Goal: Communication & Community: Share content

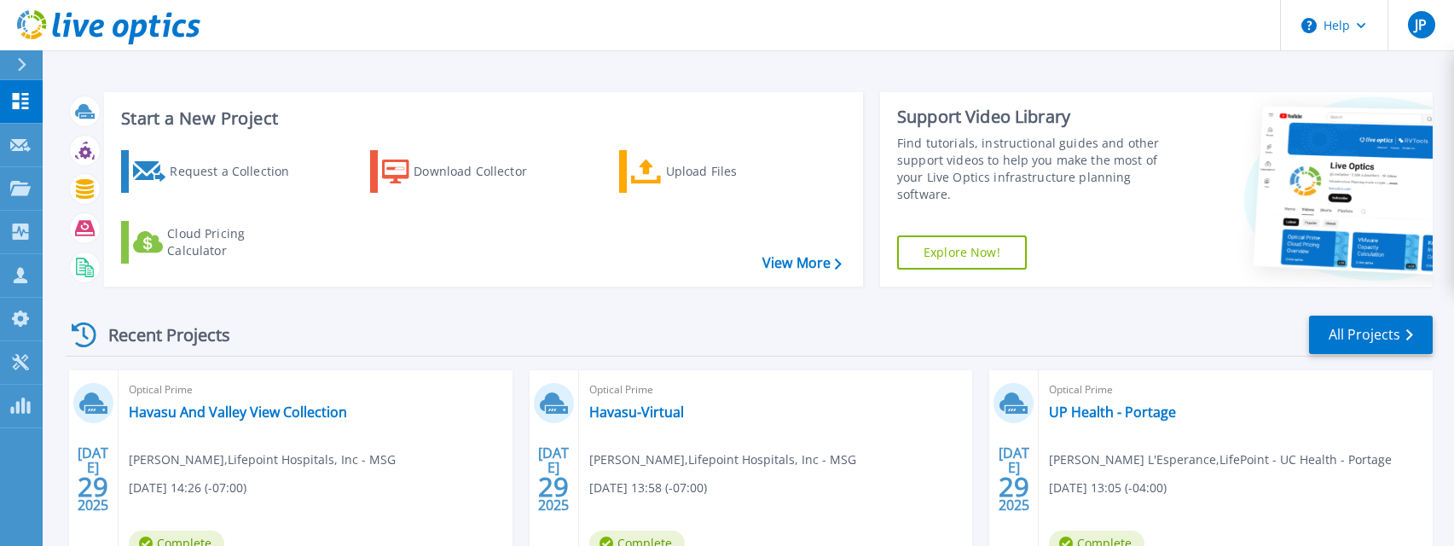
scroll to position [92, 0]
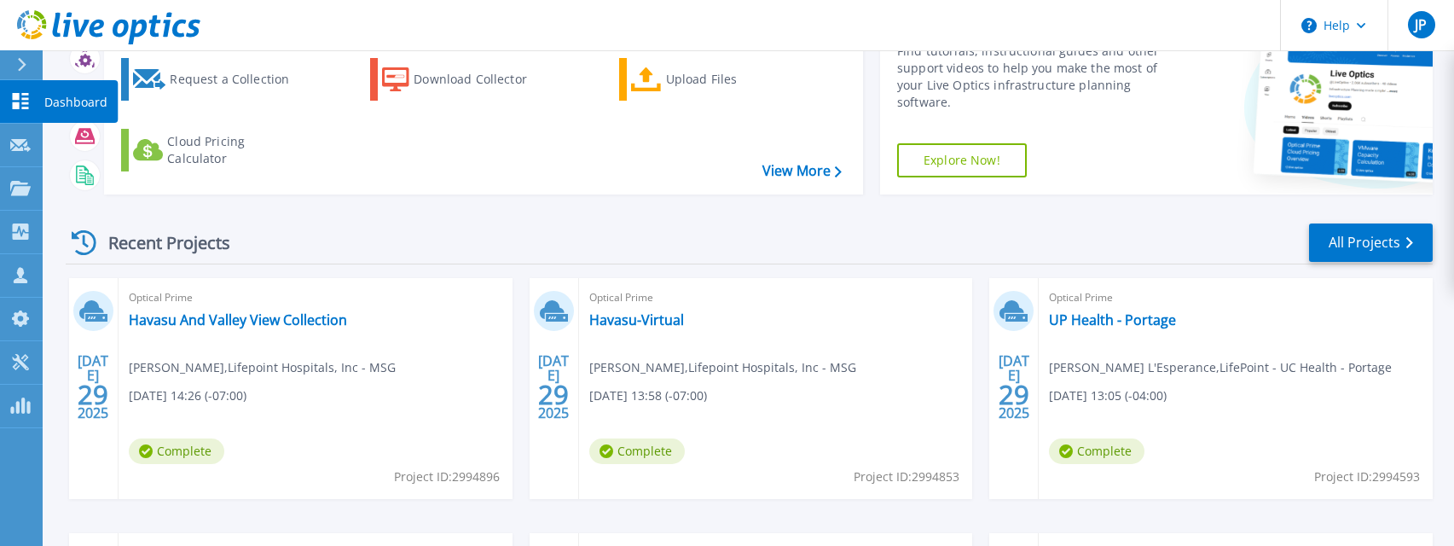
click at [16, 99] on icon at bounding box center [21, 101] width 16 height 16
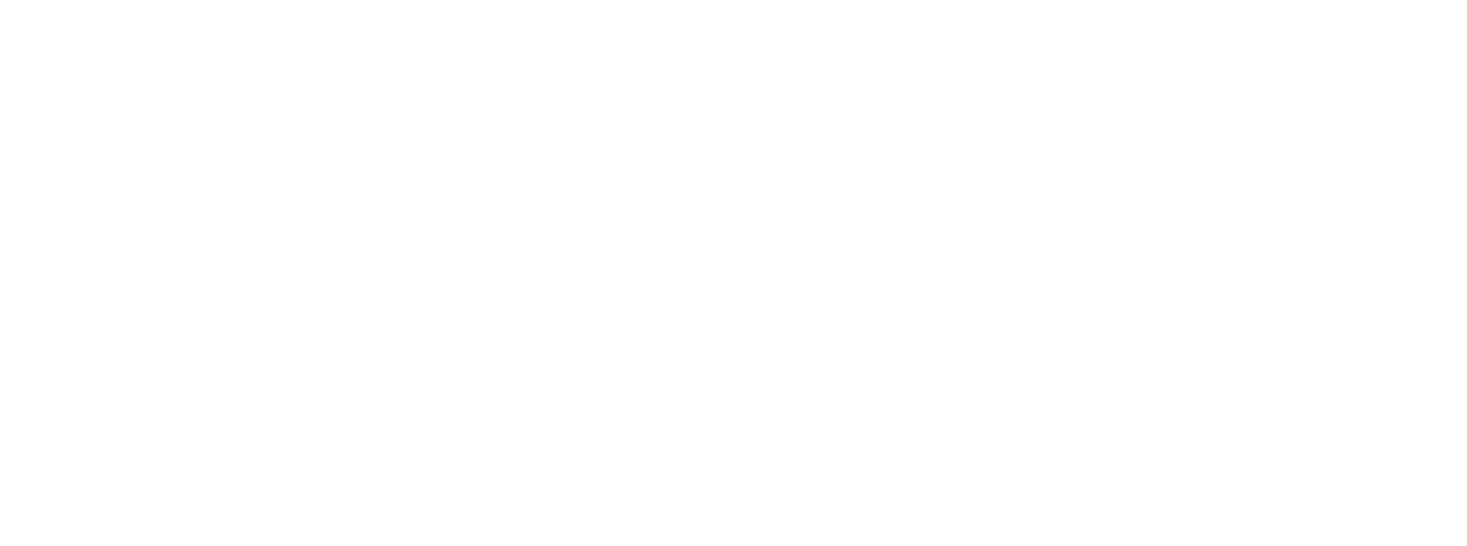
scroll to position [0, 0]
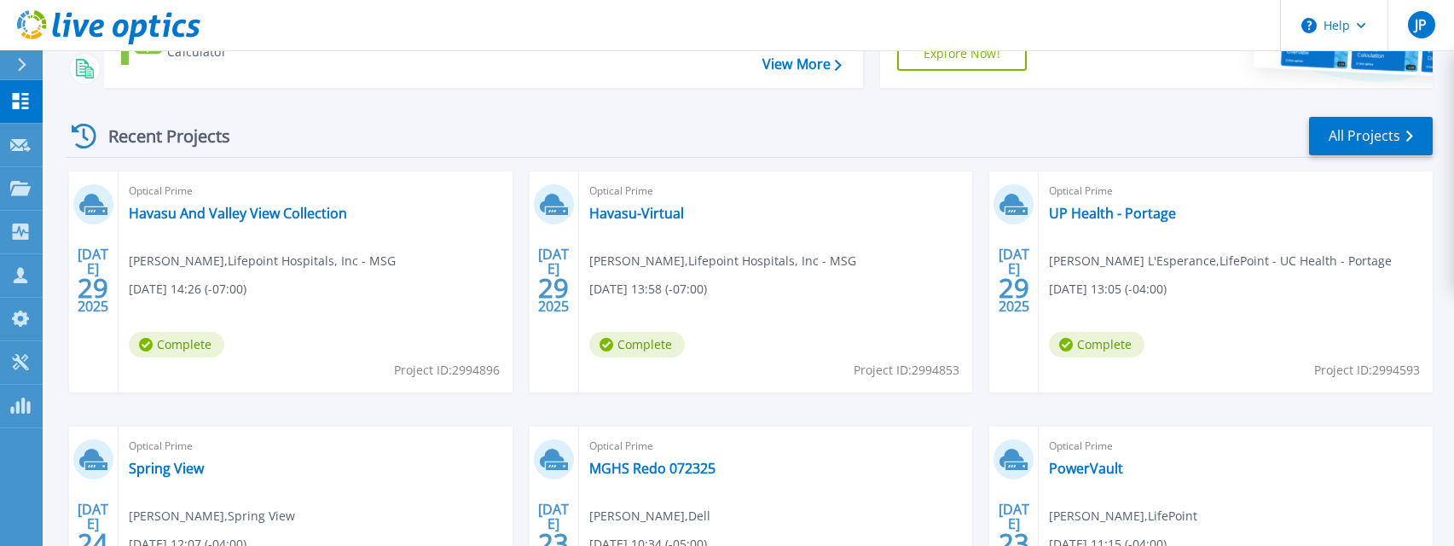
scroll to position [291, 0]
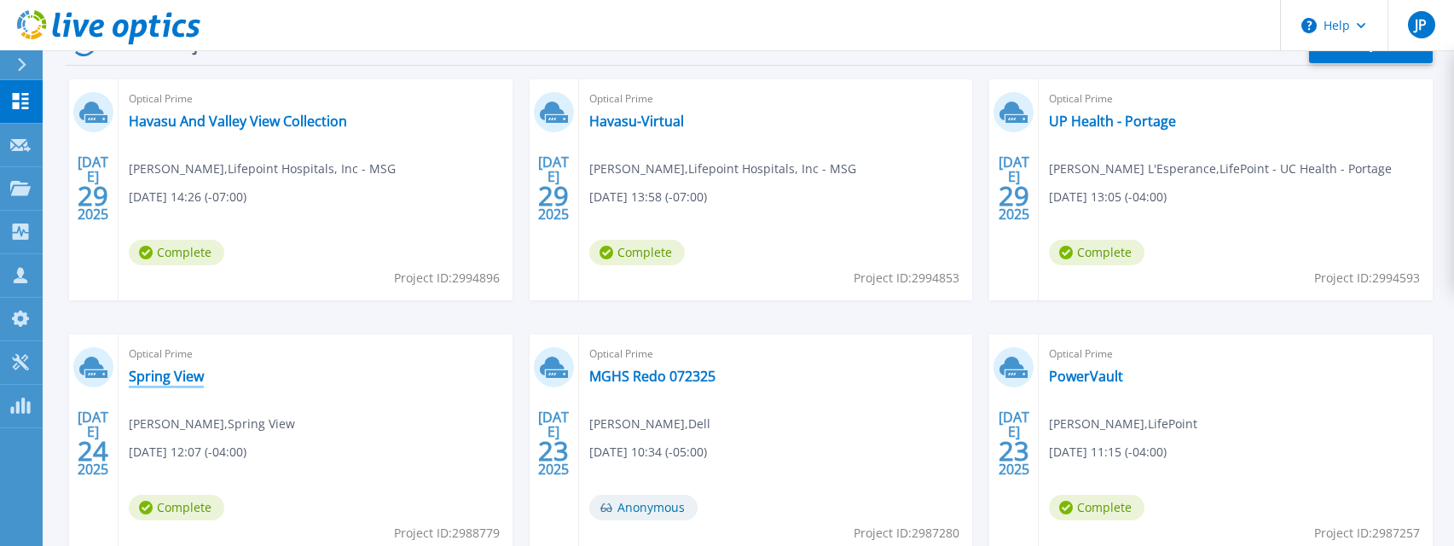
click at [171, 376] on link "Spring View" at bounding box center [166, 376] width 75 height 17
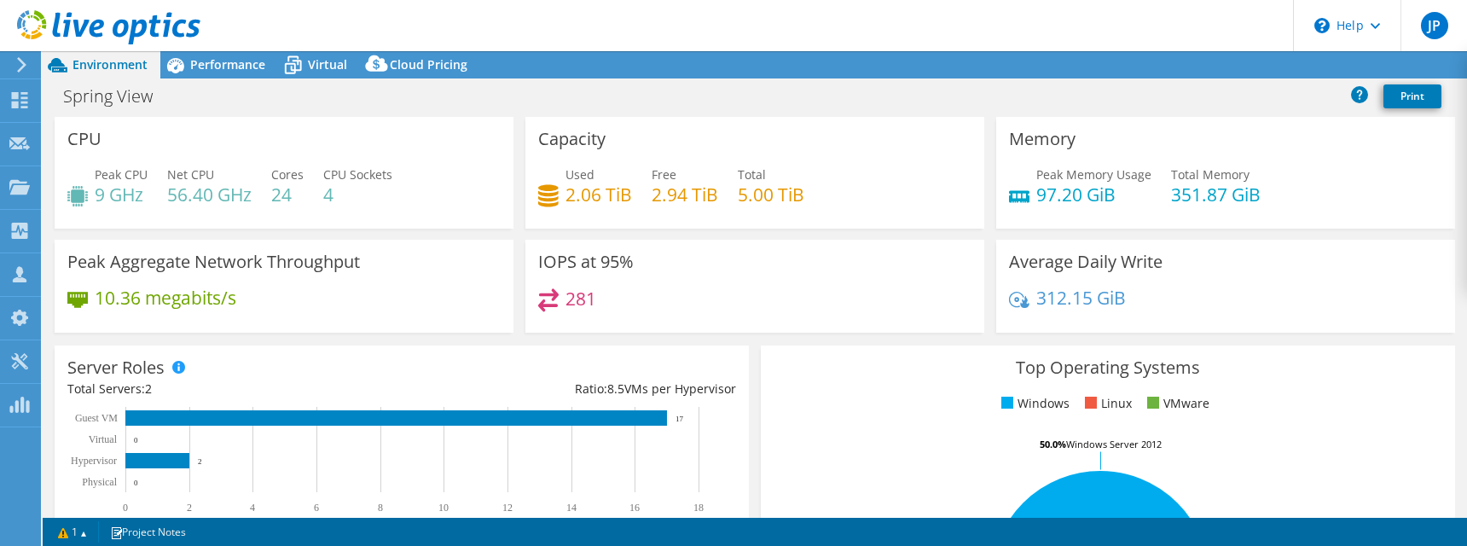
select select "USD"
click at [1254, 68] on link "Share" at bounding box center [1254, 65] width 70 height 26
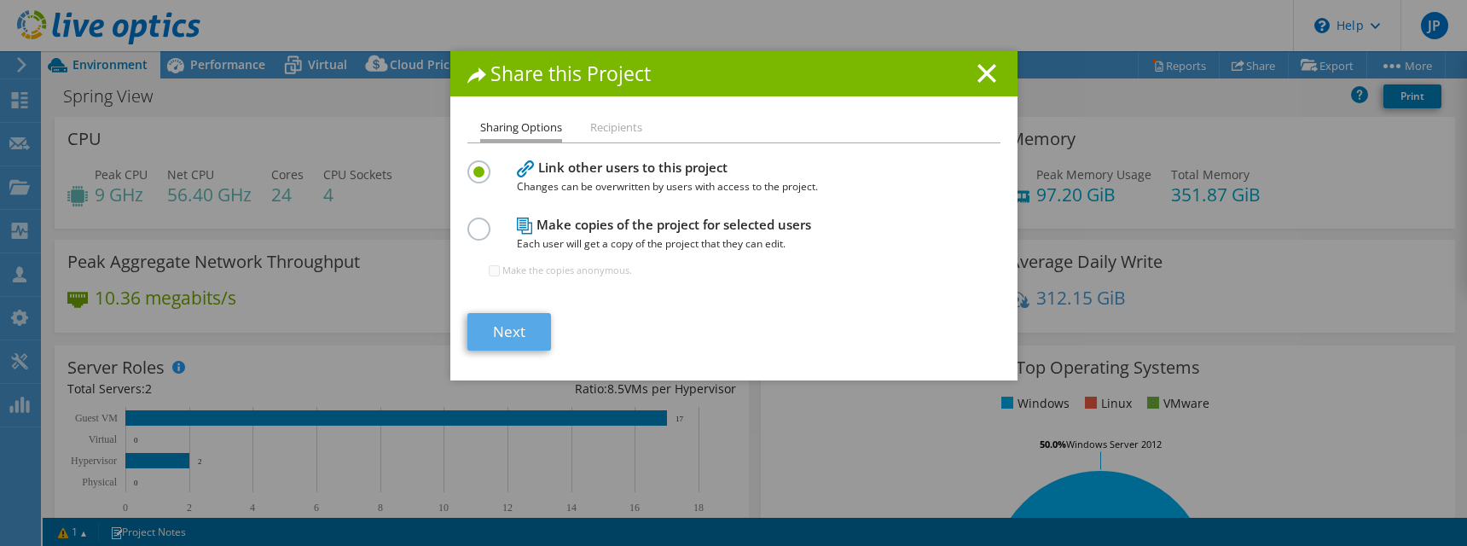
click at [501, 333] on link "Next" at bounding box center [509, 332] width 84 height 38
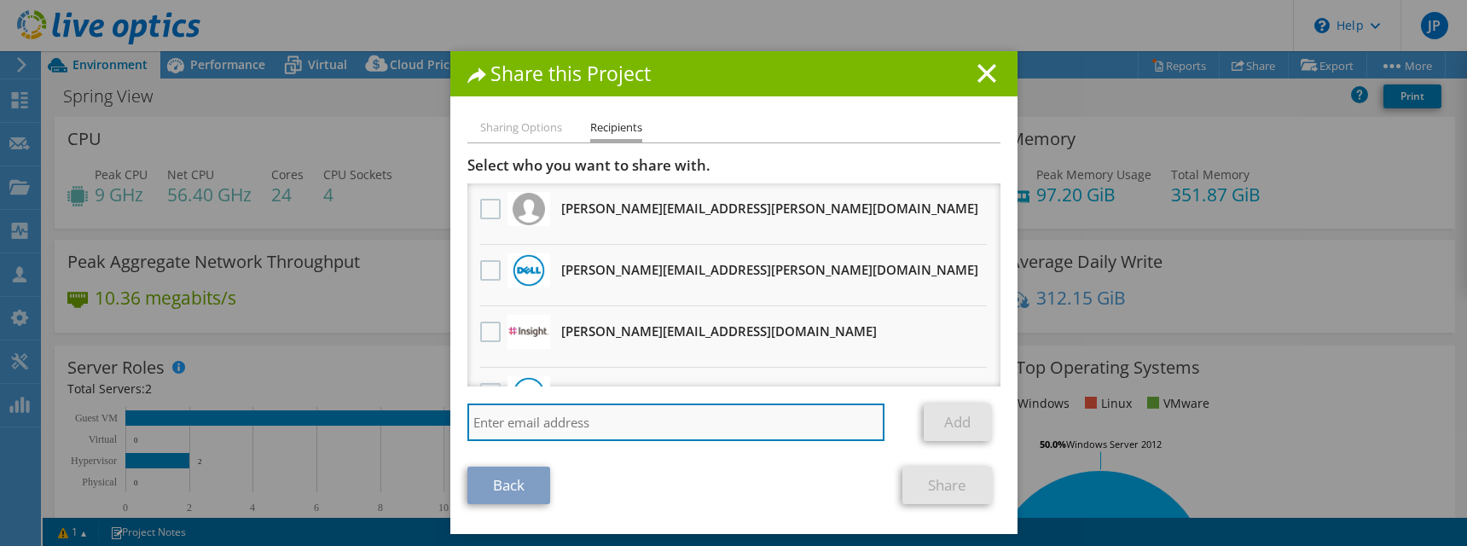
click at [543, 413] on input "search" at bounding box center [676, 422] width 418 height 38
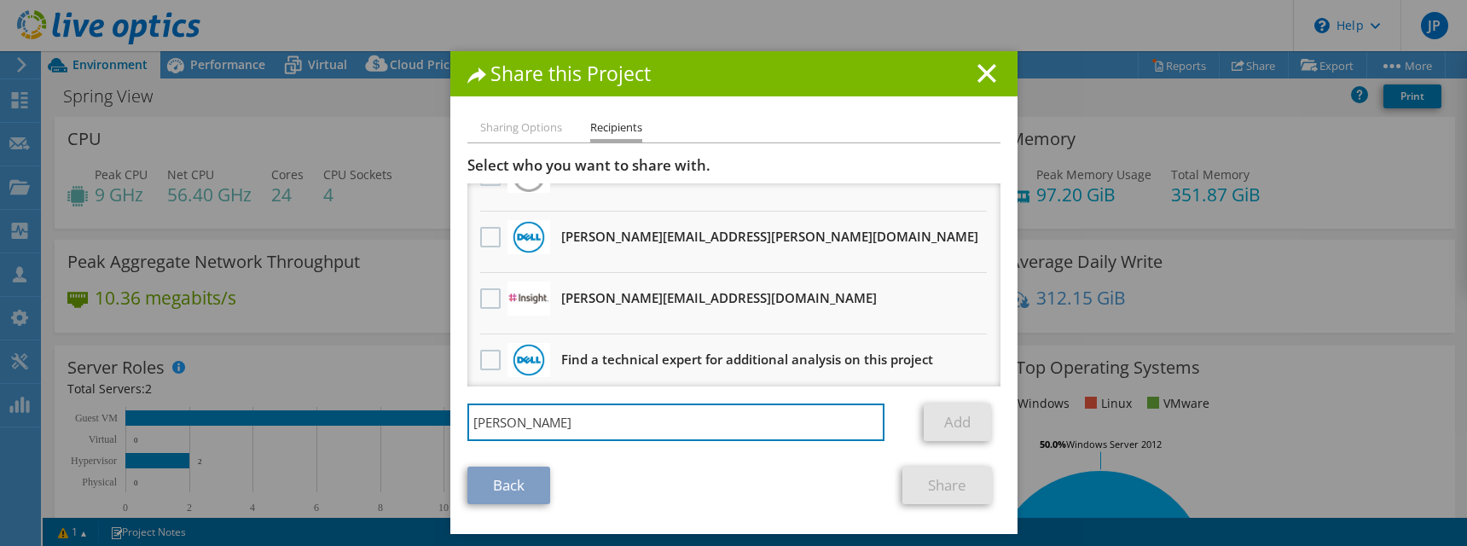
scroll to position [43, 0]
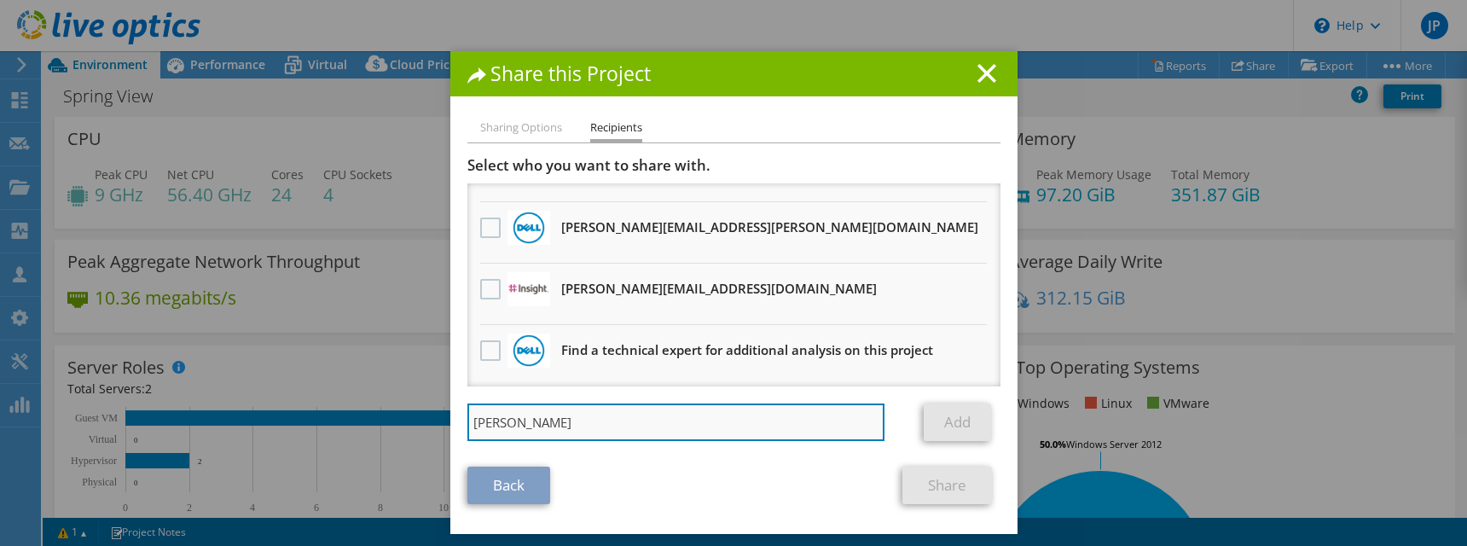
click at [546, 421] on input "[PERSON_NAME]" at bounding box center [676, 422] width 418 height 38
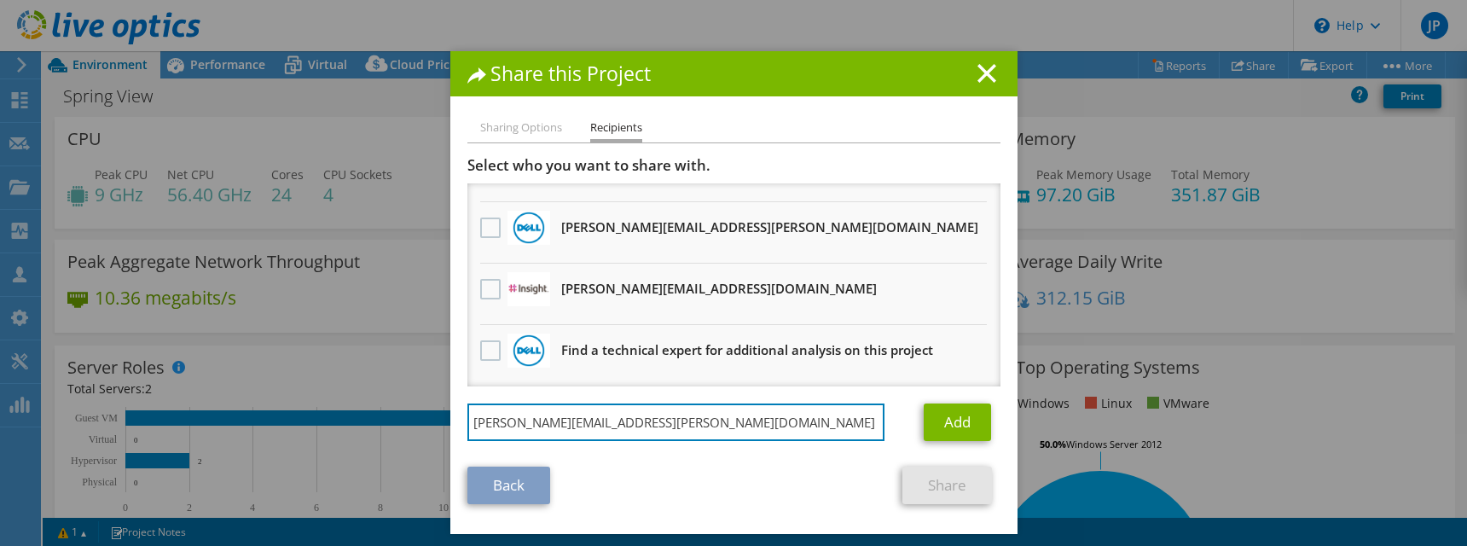
type input "[PERSON_NAME][EMAIL_ADDRESS][PERSON_NAME][DOMAIN_NAME]"
drag, startPoint x: 682, startPoint y: 420, endPoint x: 252, endPoint y: 441, distance: 431.3
click at [255, 440] on div "Share this Project Sharing Options Recipients Link other users to this project …" at bounding box center [733, 273] width 1467 height 444
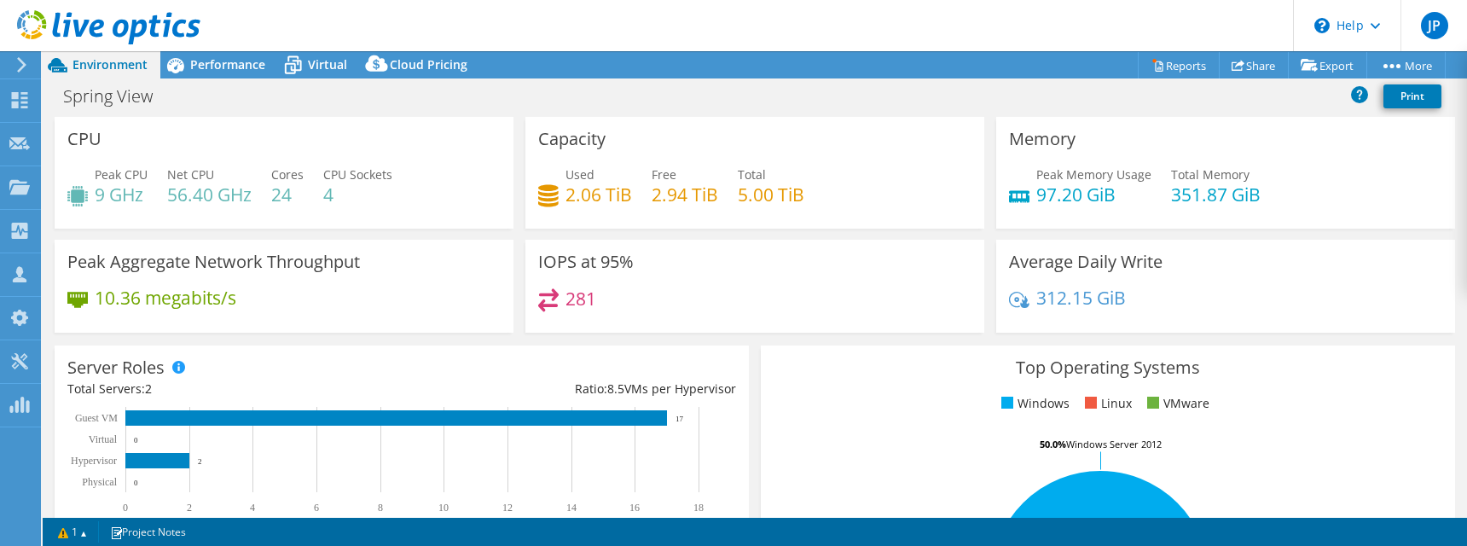
click at [1240, 63] on link "Share" at bounding box center [1254, 65] width 70 height 26
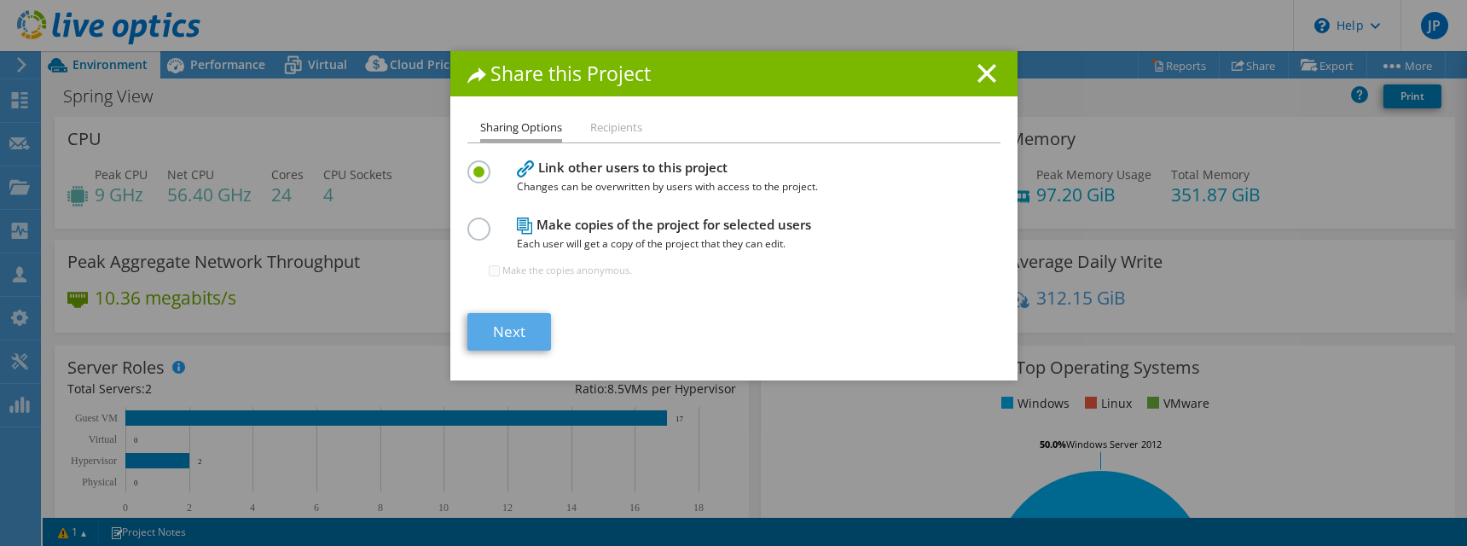
click at [502, 332] on link "Next" at bounding box center [509, 332] width 84 height 38
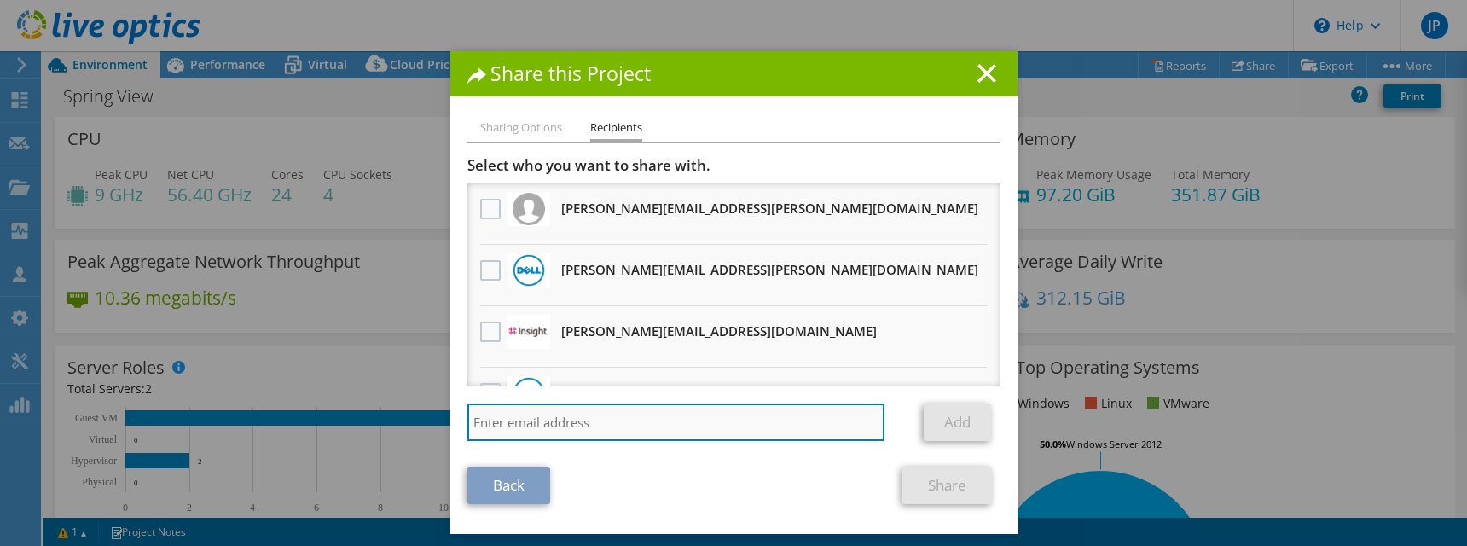
click at [528, 424] on input "search" at bounding box center [676, 422] width 418 height 38
paste input "[PERSON_NAME][EMAIL_ADDRESS][PERSON_NAME][DOMAIN_NAME]"
click at [849, 424] on input "[PERSON_NAME][EMAIL_ADDRESS][PERSON_NAME][DOMAIN_NAME]" at bounding box center [676, 422] width 418 height 38
type input "[PERSON_NAME][EMAIL_ADDRESS][PERSON_NAME][DOMAIN_NAME]"
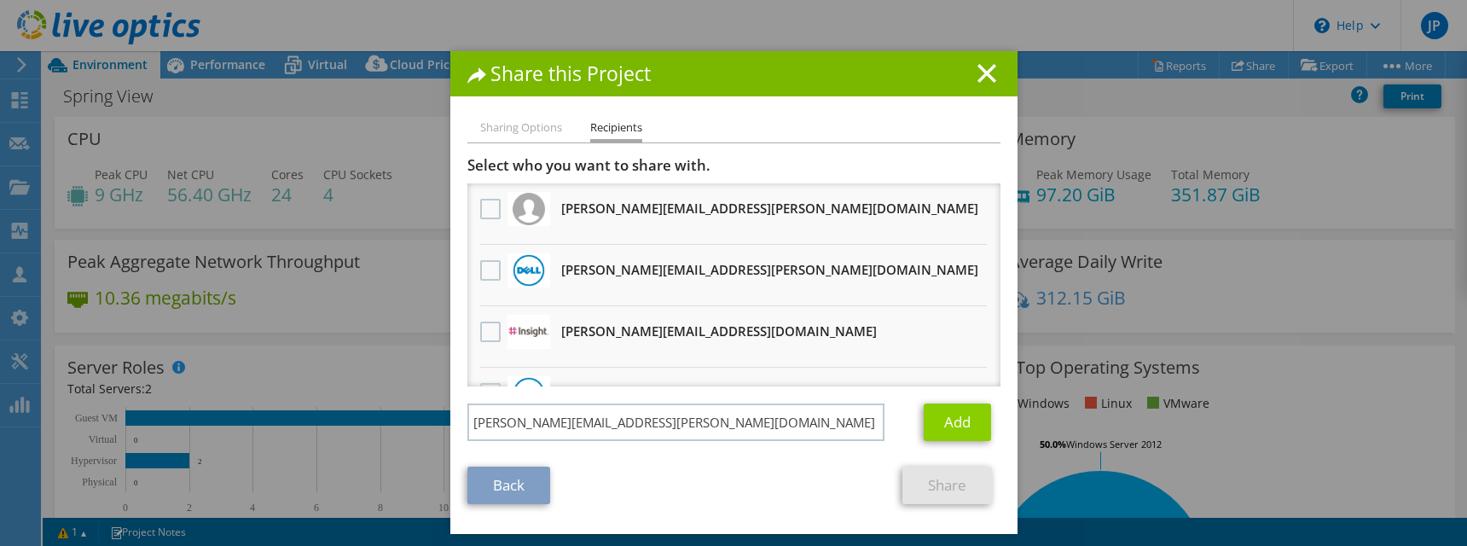
click at [961, 413] on link "Add" at bounding box center [957, 422] width 67 height 38
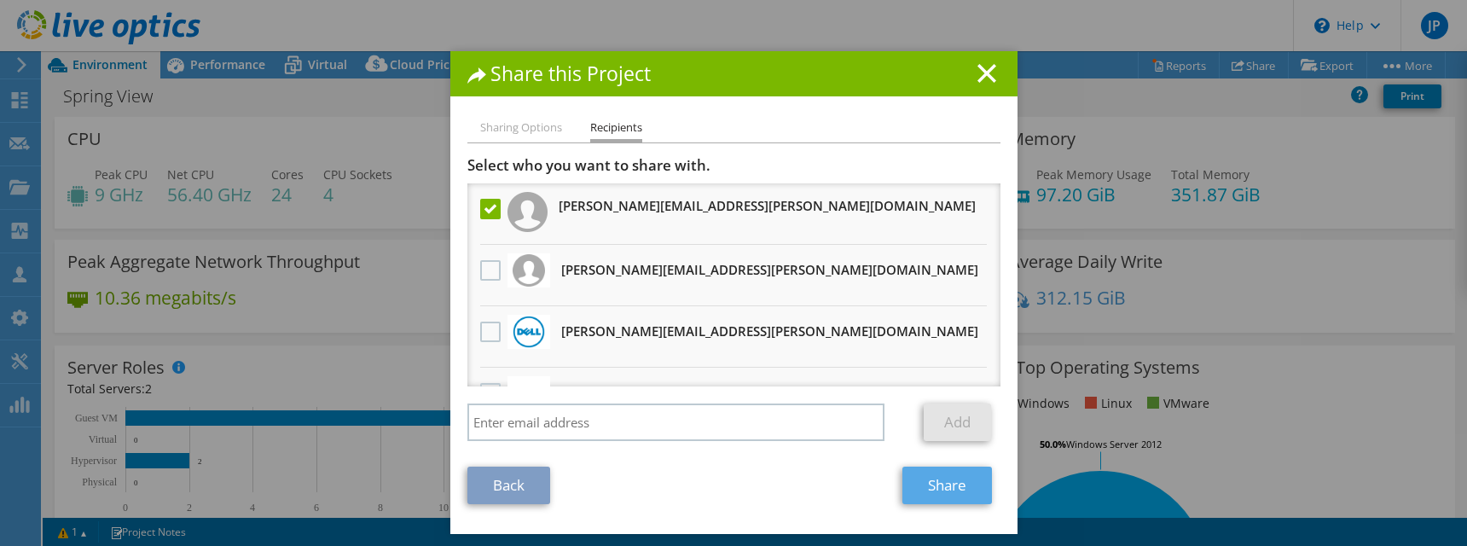
click at [929, 485] on link "Share" at bounding box center [948, 486] width 90 height 38
